Goal: Find specific page/section: Find specific page/section

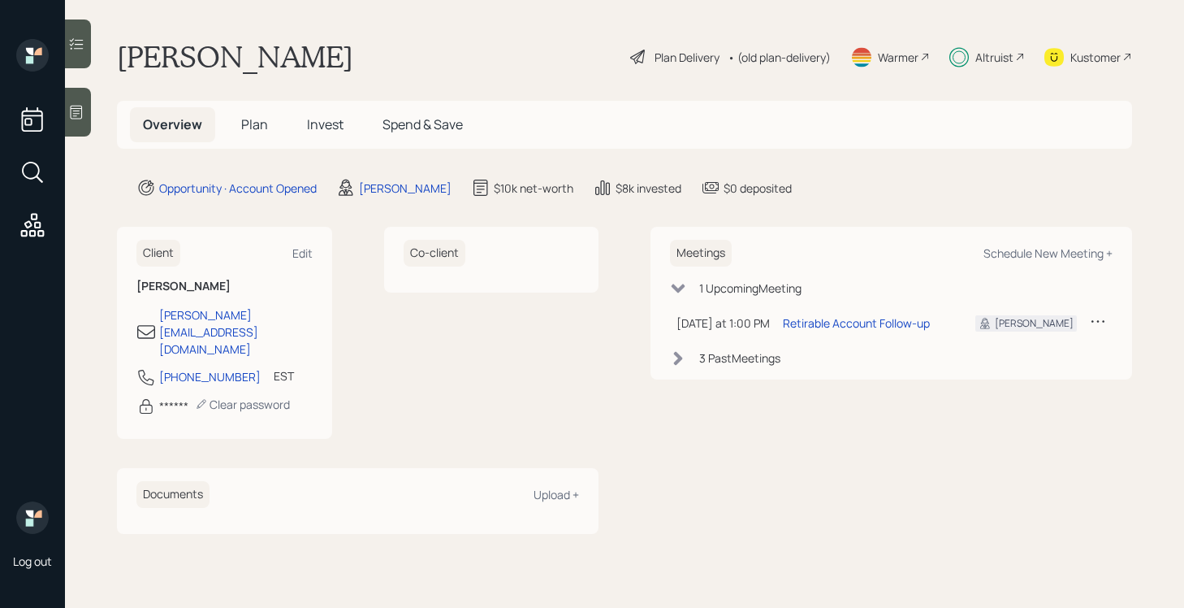
click at [692, 54] on div "Plan Delivery" at bounding box center [687, 57] width 65 height 17
